Goal: Information Seeking & Learning: Understand process/instructions

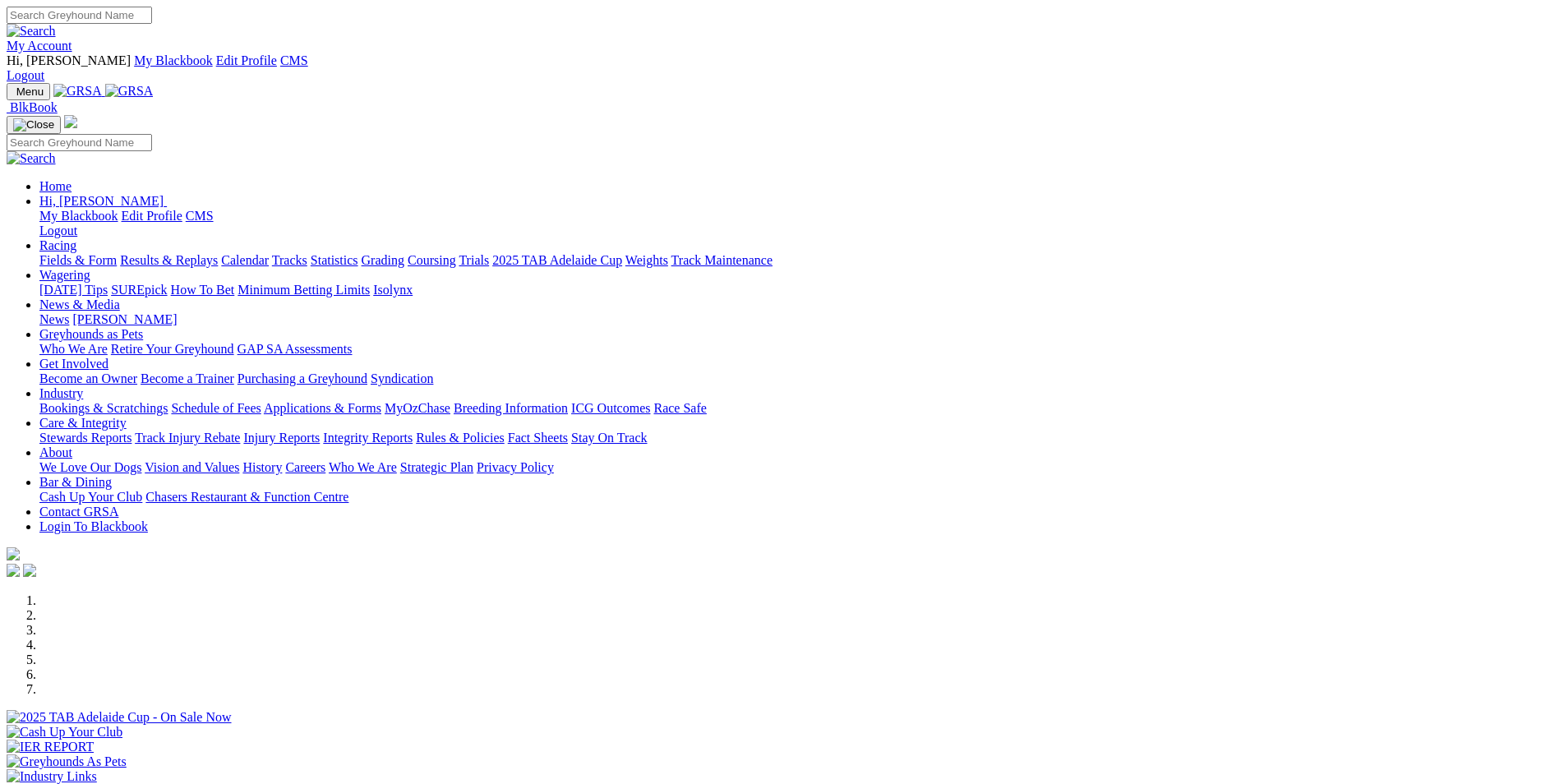
scroll to position [411, 0]
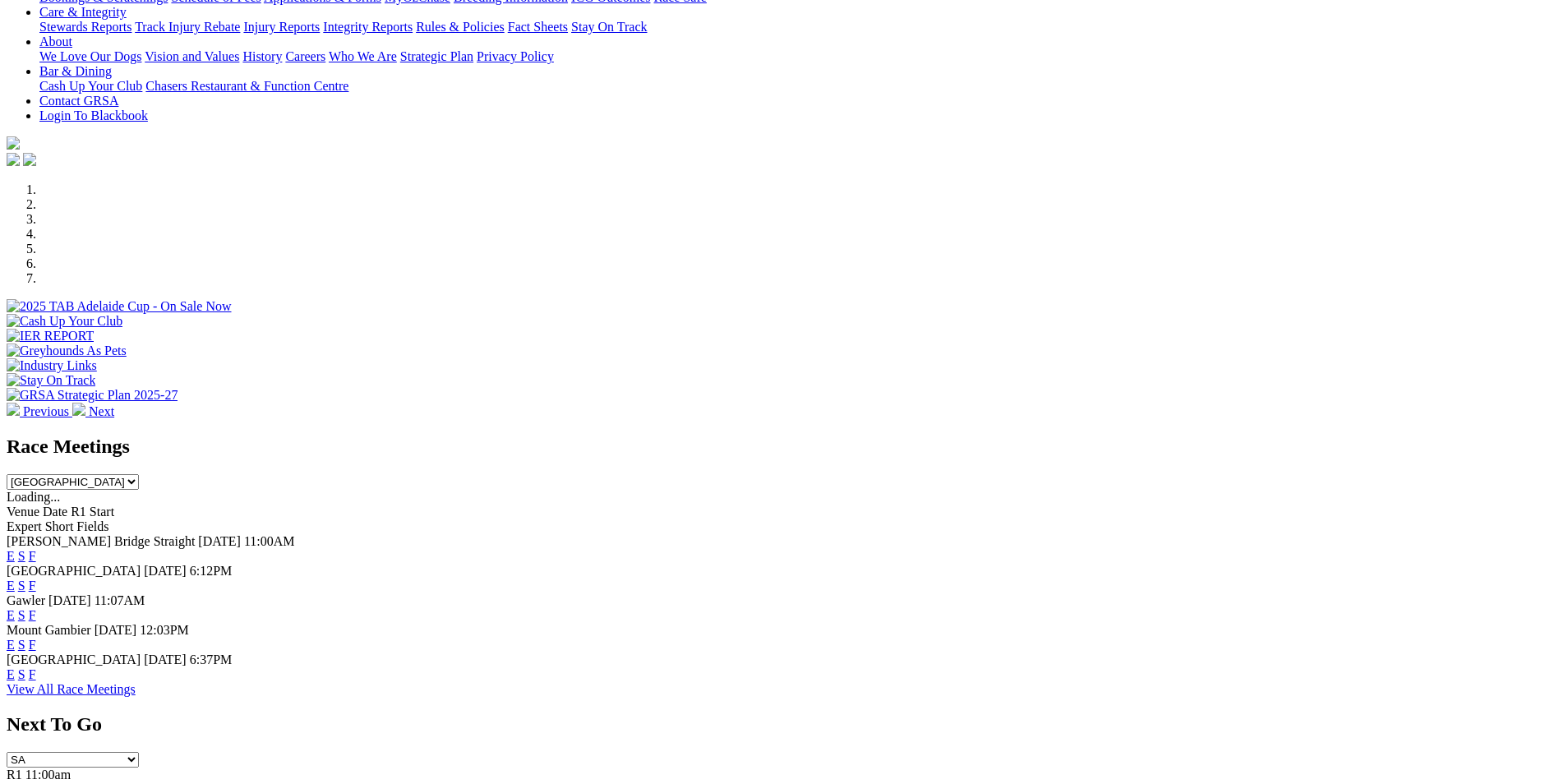
drag, startPoint x: 0, startPoint y: 0, endPoint x: 858, endPoint y: 468, distance: 977.3
click at [15, 608] on link "E" at bounding box center [10, 615] width 8 height 14
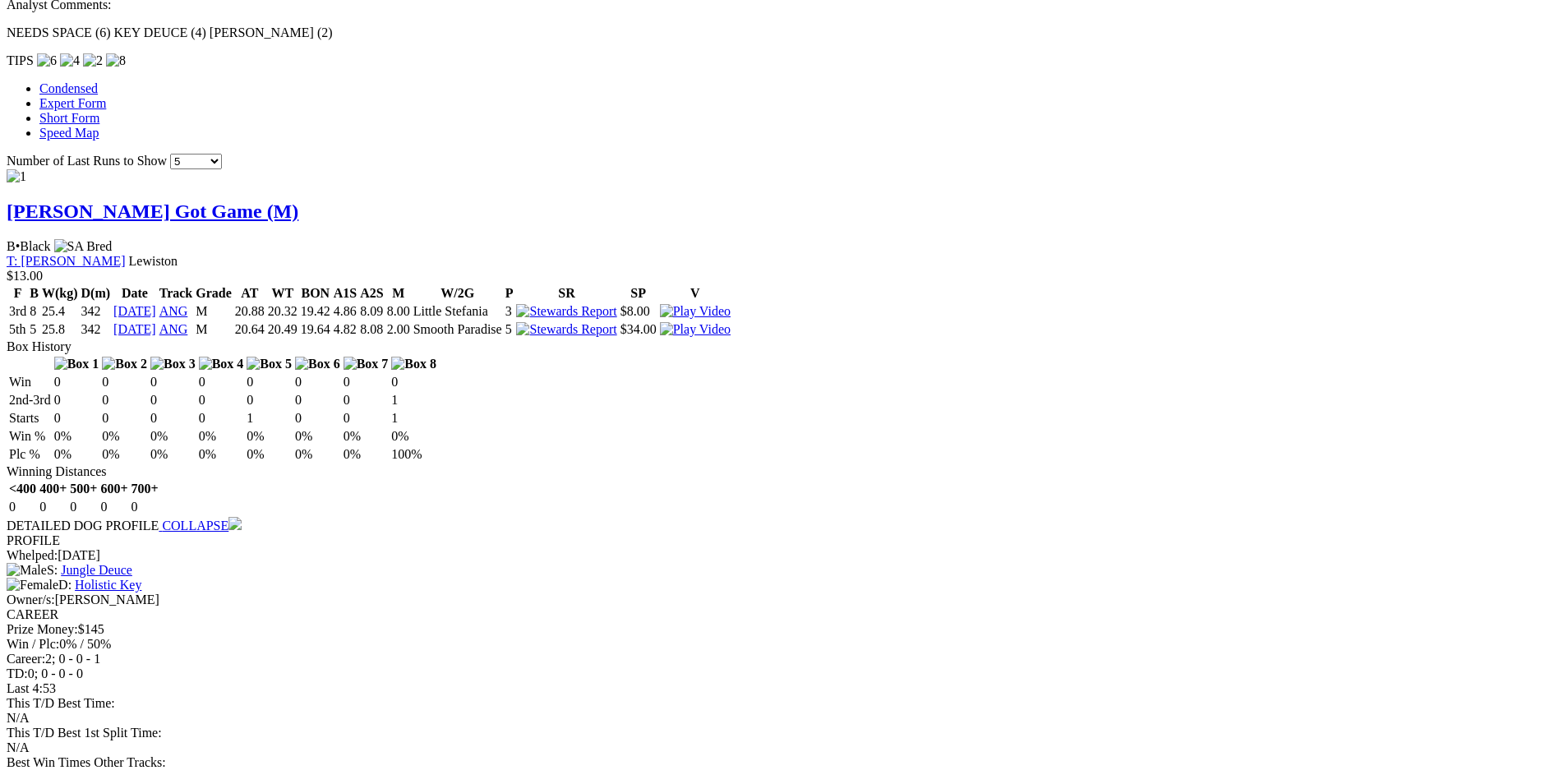
scroll to position [1314, 0]
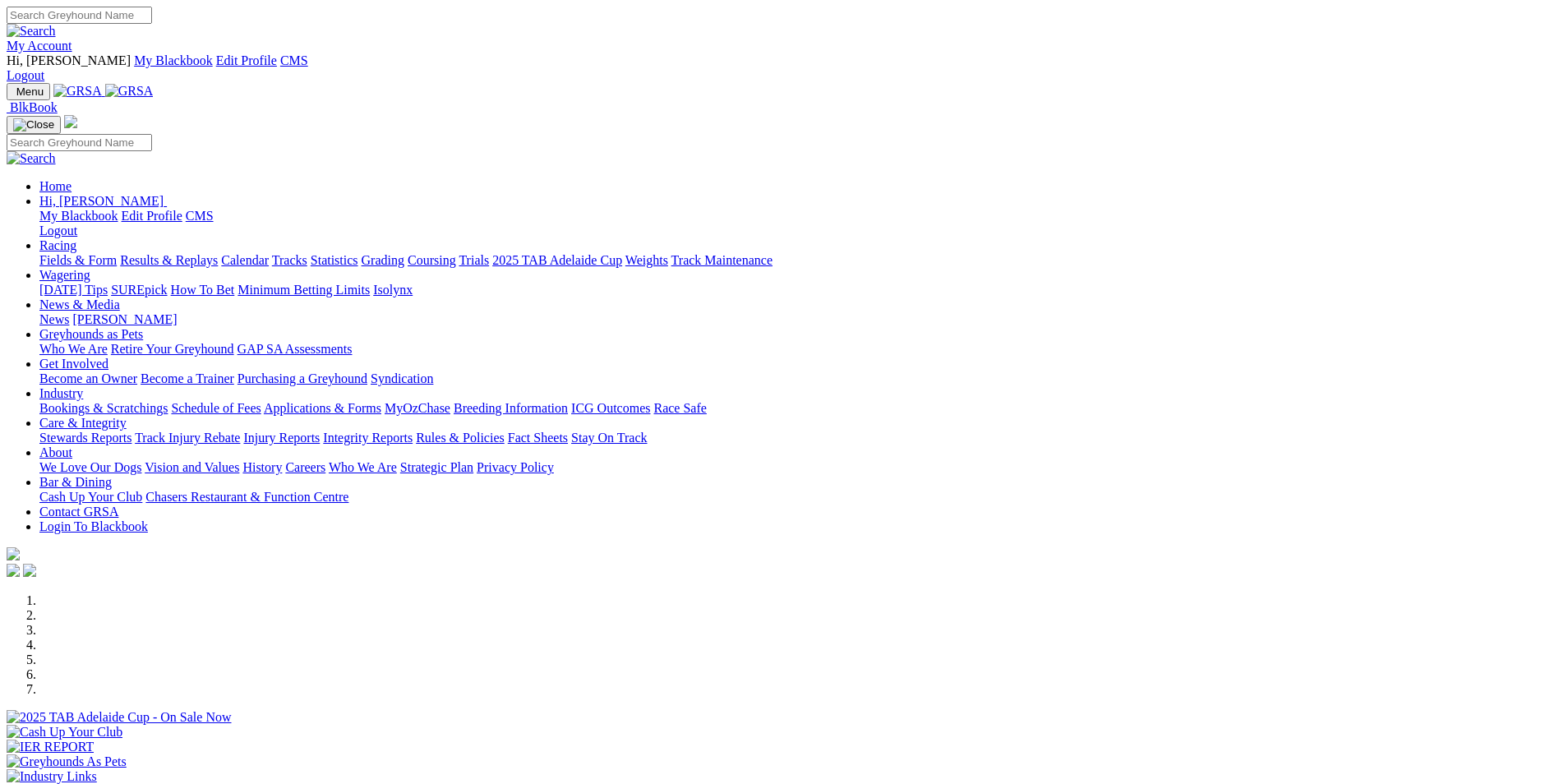
click at [505, 431] on link "Rules & Policies" at bounding box center [460, 437] width 88 height 14
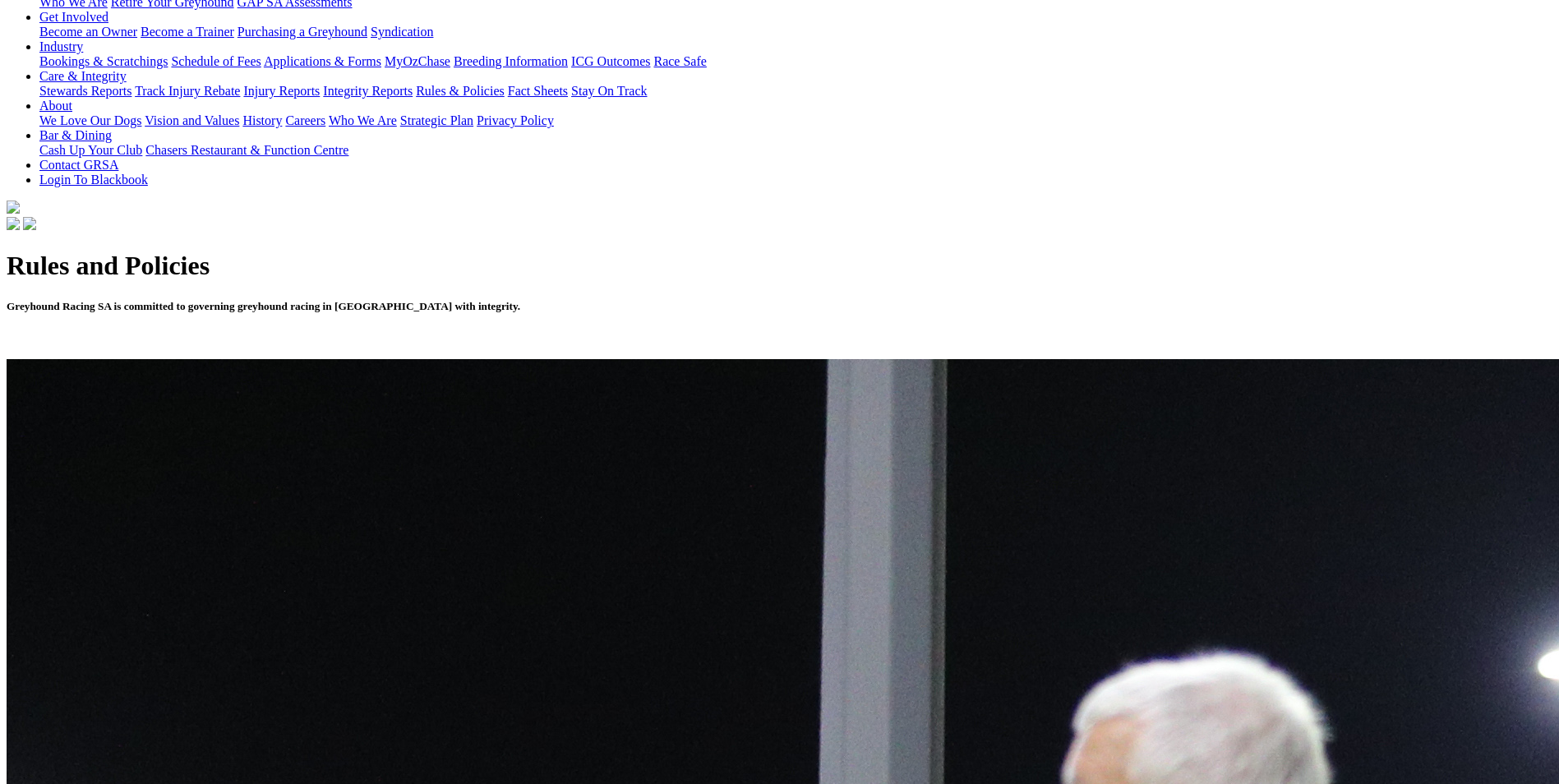
scroll to position [427, 0]
